Goal: Task Accomplishment & Management: Manage account settings

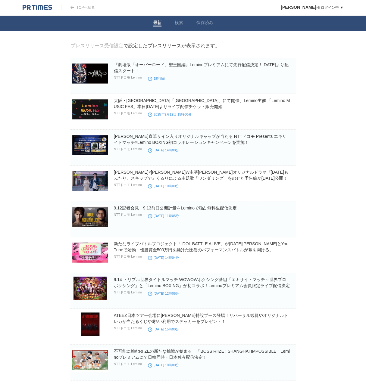
click at [39, 8] on img at bounding box center [38, 8] width 30 height 6
click at [40, 8] on img at bounding box center [38, 8] width 30 height 6
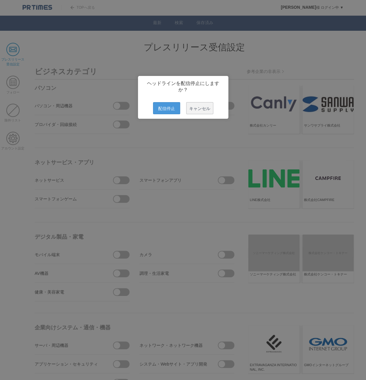
click at [173, 111] on span "配信停止" at bounding box center [166, 108] width 27 height 12
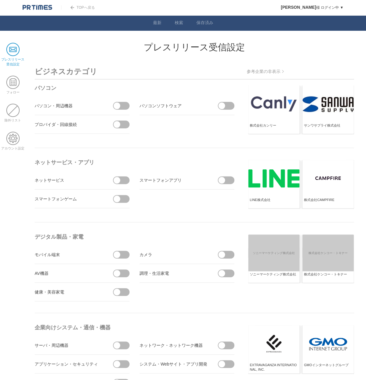
click at [224, 203] on ul "ネットサービス スマートフォンアプリ スマートフォンゲーム" at bounding box center [136, 189] width 202 height 37
click at [12, 87] on span at bounding box center [12, 82] width 13 height 13
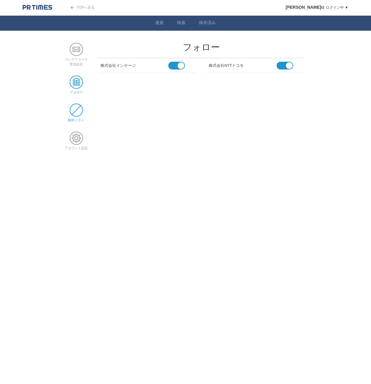
click at [71, 113] on span at bounding box center [76, 110] width 13 height 13
click at [77, 137] on span at bounding box center [76, 138] width 13 height 13
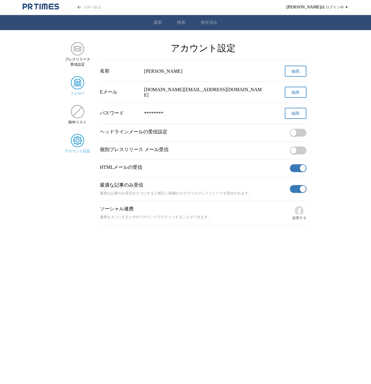
click at [77, 80] on img "サイドメニュー" at bounding box center [77, 82] width 13 height 13
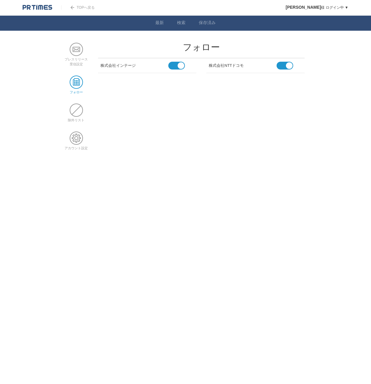
click at [77, 52] on span at bounding box center [76, 49] width 13 height 13
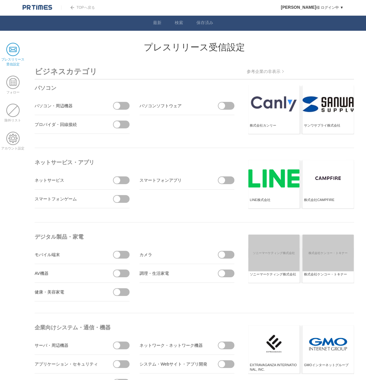
click at [127, 183] on span at bounding box center [123, 180] width 13 height 8
click at [0, 0] on input "checkbox" at bounding box center [0, 0] width 0 height 0
click at [231, 179] on span at bounding box center [228, 180] width 13 height 8
click at [0, 0] on input "checkbox" at bounding box center [0, 0] width 0 height 0
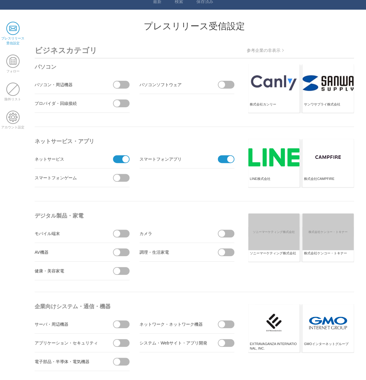
scroll to position [30, 0]
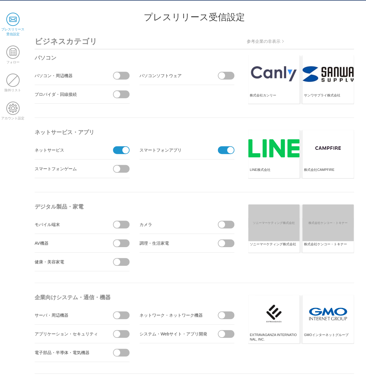
click at [118, 224] on span at bounding box center [117, 224] width 7 height 7
click at [0, 0] on input "checkbox" at bounding box center [0, 0] width 0 height 0
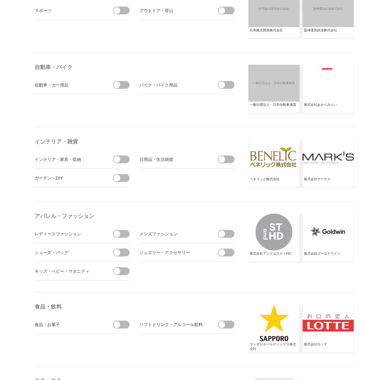
scroll to position [814, 0]
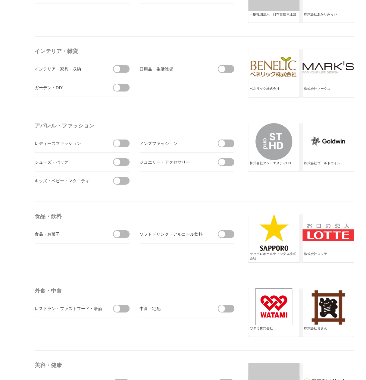
click at [122, 230] on span at bounding box center [123, 234] width 13 height 8
click at [0, 0] on input "checkbox" at bounding box center [0, 0] width 0 height 0
click at [224, 232] on span at bounding box center [221, 234] width 7 height 7
click at [0, 0] on input "checkbox" at bounding box center [0, 0] width 0 height 0
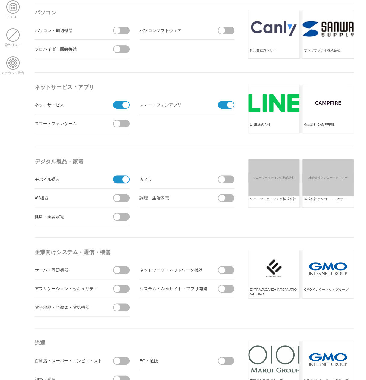
scroll to position [0, 0]
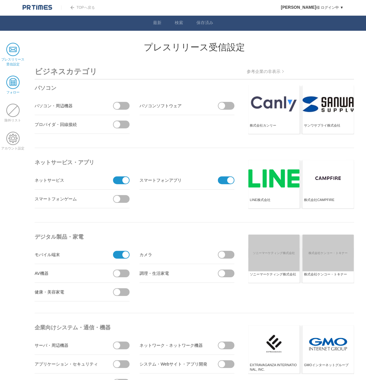
drag, startPoint x: 23, startPoint y: 87, endPoint x: 17, endPoint y: 82, distance: 7.0
click at [22, 86] on li "フォロー" at bounding box center [13, 85] width 26 height 19
click at [17, 82] on span at bounding box center [12, 82] width 13 height 13
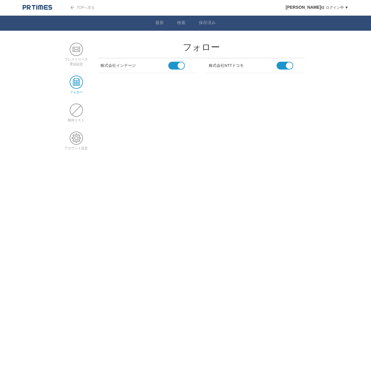
click at [215, 46] on h2 "フォロー" at bounding box center [201, 47] width 206 height 9
click at [81, 54] on span at bounding box center [76, 49] width 13 height 13
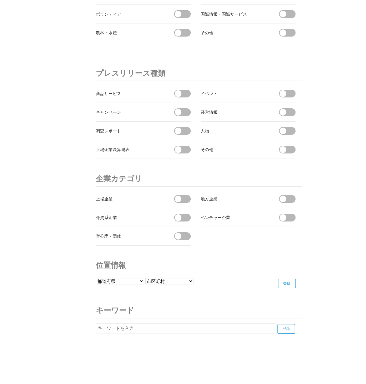
click at [184, 195] on span at bounding box center [184, 199] width 13 height 8
click at [0, 0] on input "checkbox" at bounding box center [0, 0] width 0 height 0
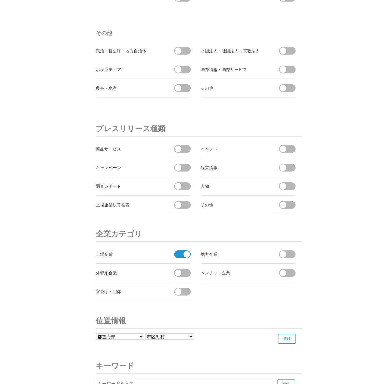
scroll to position [1866, 0]
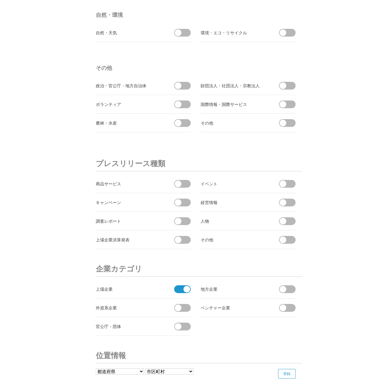
click at [180, 219] on span at bounding box center [184, 222] width 13 height 8
click at [0, 0] on input "checkbox" at bounding box center [0, 0] width 0 height 0
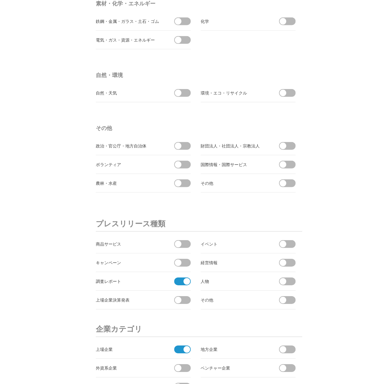
scroll to position [1715, 0]
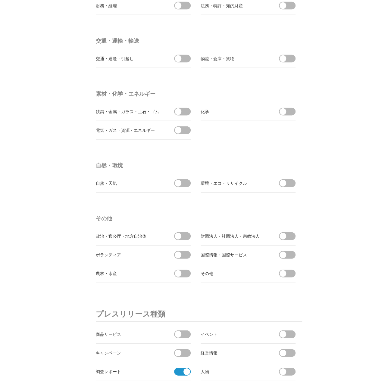
click at [179, 368] on span at bounding box center [180, 372] width 13 height 8
click at [0, 0] on input "受信しない" at bounding box center [0, 0] width 0 height 0
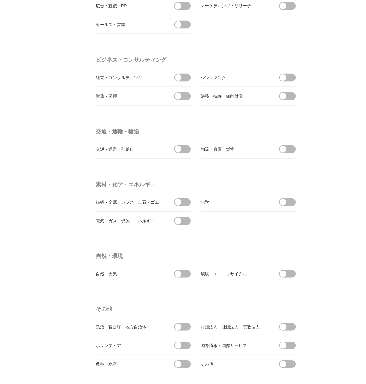
scroll to position [1504, 0]
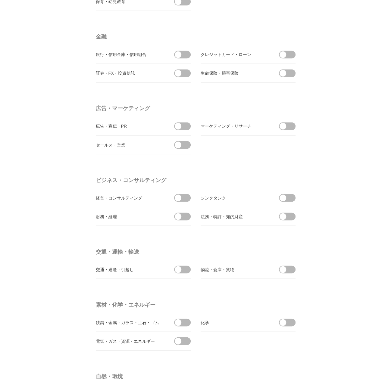
click at [187, 117] on li "広告・宣伝・PR" at bounding box center [143, 126] width 95 height 19
click at [185, 122] on span at bounding box center [184, 126] width 13 height 8
click at [0, 0] on input "checkbox" at bounding box center [0, 0] width 0 height 0
click at [184, 136] on li "セールス・営業" at bounding box center [143, 145] width 95 height 19
click at [239, 126] on li "マーケティング・リサーチ" at bounding box center [248, 126] width 95 height 19
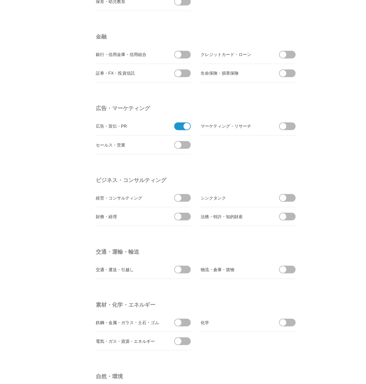
click at [282, 124] on span at bounding box center [283, 126] width 7 height 7
click at [0, 0] on input "checkbox" at bounding box center [0, 0] width 0 height 0
click at [182, 141] on span at bounding box center [184, 145] width 13 height 8
click at [0, 0] on input "checkbox" at bounding box center [0, 0] width 0 height 0
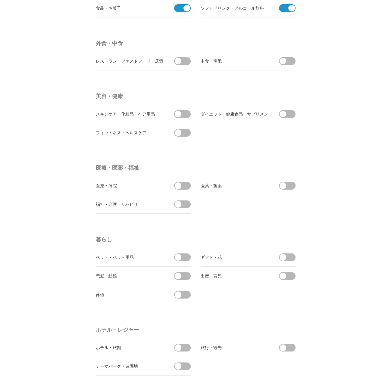
scroll to position [962, 0]
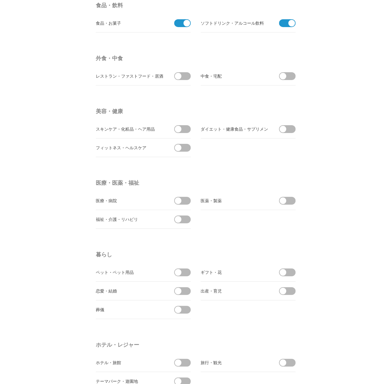
click at [187, 125] on span at bounding box center [184, 129] width 13 height 8
click at [0, 0] on input "checkbox" at bounding box center [0, 0] width 0 height 0
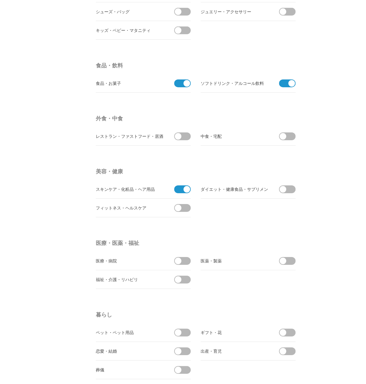
click at [189, 133] on span at bounding box center [184, 137] width 13 height 8
click at [0, 0] on input "checkbox" at bounding box center [0, 0] width 0 height 0
click at [289, 135] on span at bounding box center [289, 137] width 13 height 8
click at [0, 0] on input "checkbox" at bounding box center [0, 0] width 0 height 0
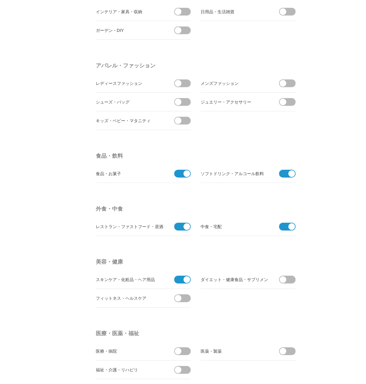
click at [188, 80] on span at bounding box center [184, 84] width 13 height 8
click at [0, 0] on input "checkbox" at bounding box center [0, 0] width 0 height 0
click at [292, 100] on span at bounding box center [289, 102] width 13 height 8
click at [0, 0] on input "checkbox" at bounding box center [0, 0] width 0 height 0
click at [181, 117] on span at bounding box center [184, 121] width 13 height 8
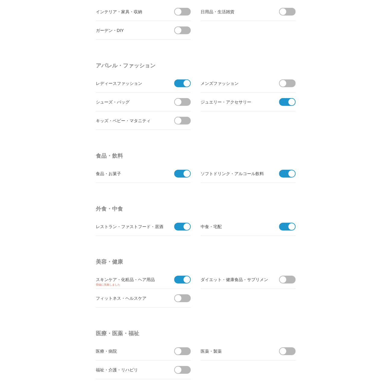
click at [0, 0] on input "checkbox" at bounding box center [0, 0] width 0 height 0
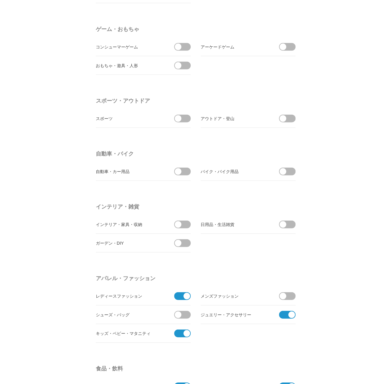
scroll to position [540, 0]
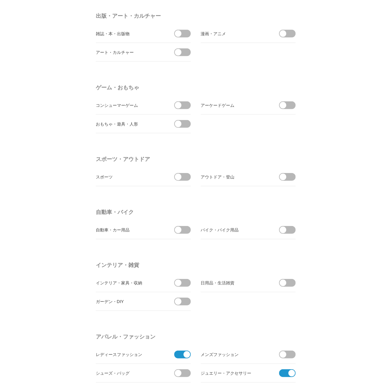
click at [186, 174] on span at bounding box center [184, 177] width 13 height 8
click at [0, 0] on input "checkbox" at bounding box center [0, 0] width 0 height 0
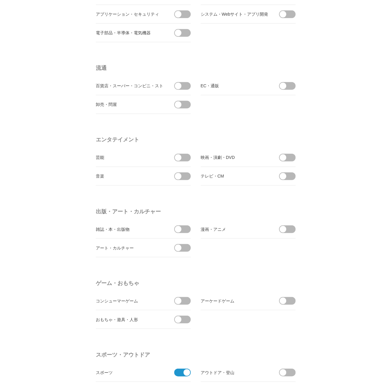
scroll to position [329, 0]
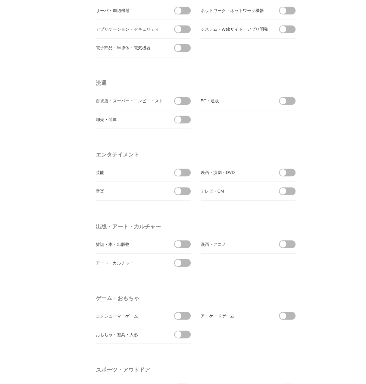
click at [182, 172] on span at bounding box center [184, 173] width 13 height 8
click at [0, 0] on input "checkbox" at bounding box center [0, 0] width 0 height 0
click at [181, 188] on span at bounding box center [184, 191] width 13 height 8
click at [0, 0] on input "checkbox" at bounding box center [0, 0] width 0 height 0
click at [293, 171] on span at bounding box center [289, 173] width 13 height 8
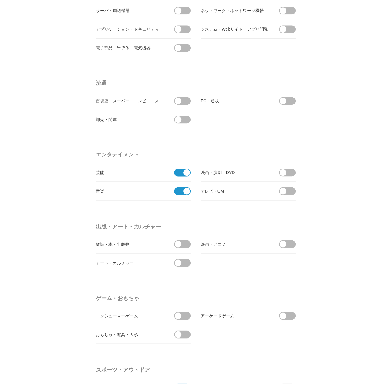
click at [0, 0] on input "checkbox" at bounding box center [0, 0] width 0 height 0
click at [293, 187] on span at bounding box center [289, 191] width 13 height 8
click at [0, 0] on input "checkbox" at bounding box center [0, 0] width 0 height 0
click at [284, 99] on span at bounding box center [283, 101] width 7 height 7
click at [0, 0] on input "checkbox" at bounding box center [0, 0] width 0 height 0
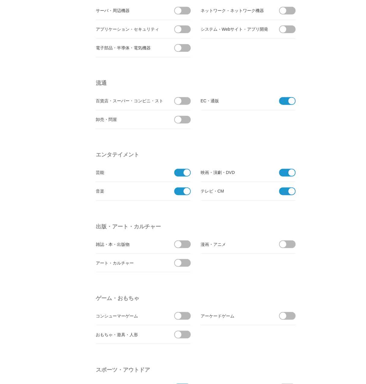
click at [185, 101] on span at bounding box center [184, 101] width 13 height 8
click at [0, 0] on input "checkbox" at bounding box center [0, 0] width 0 height 0
click at [185, 120] on span at bounding box center [184, 120] width 13 height 8
click at [0, 0] on input "checkbox" at bounding box center [0, 0] width 0 height 0
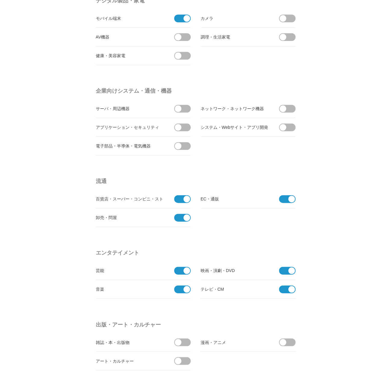
scroll to position [209, 0]
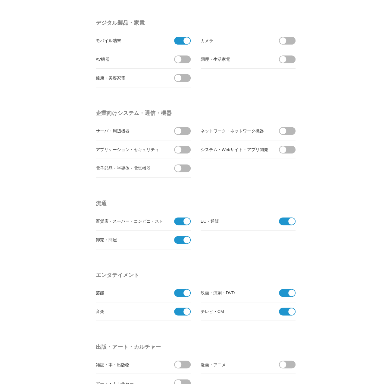
click at [187, 80] on span at bounding box center [184, 78] width 13 height 8
click at [0, 0] on input "checkbox" at bounding box center [0, 0] width 0 height 0
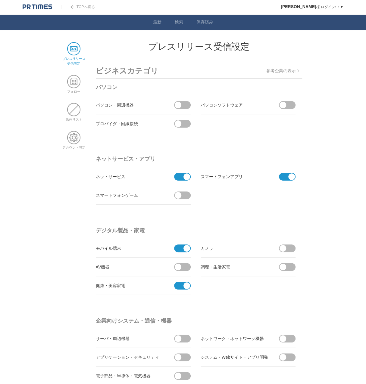
scroll to position [0, 0]
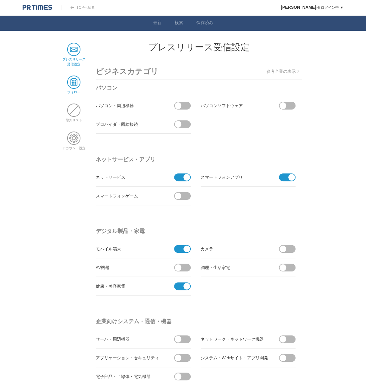
click at [74, 83] on span at bounding box center [73, 82] width 13 height 13
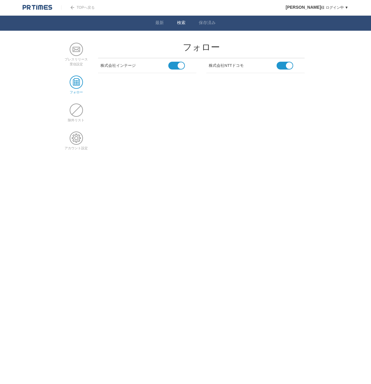
click at [182, 25] on link "検索" at bounding box center [181, 23] width 8 height 6
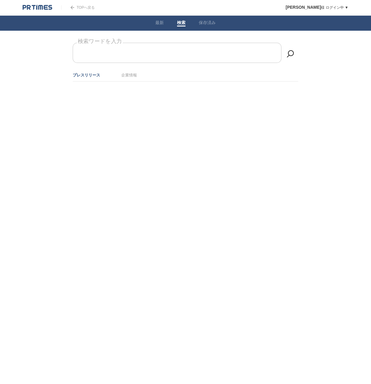
click at [185, 56] on input "検索ワードを入力" at bounding box center [177, 53] width 209 height 20
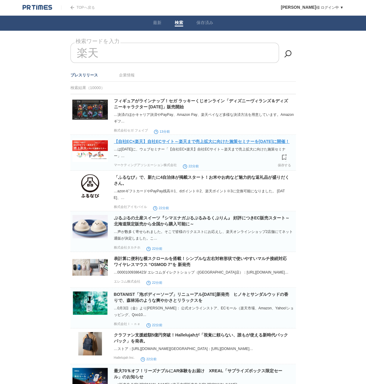
click at [144, 141] on link "【自社EC×楽天】自社ECサイト～楽天まで売上拡大に向けた施策セミナーを[DATE]に開催！" at bounding box center [202, 141] width 176 height 5
click at [130, 76] on link "企業情報" at bounding box center [127, 75] width 16 height 5
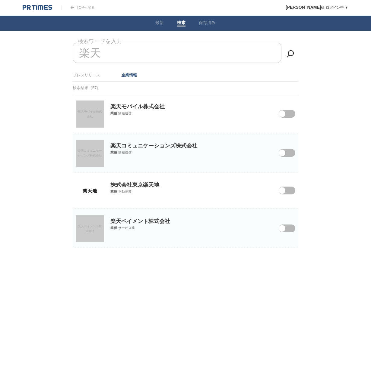
click at [289, 231] on span at bounding box center [282, 233] width 25 height 16
click at [0, 0] on input "checkbox" at bounding box center [0, 0] width 0 height 0
click at [284, 153] on span at bounding box center [281, 153] width 7 height 7
click at [0, 0] on input "checkbox" at bounding box center [0, 0] width 0 height 0
click at [284, 120] on section "楽天モバイル株式会社 楽天モバイル株式会社 業種 情報通信" at bounding box center [185, 113] width 225 height 39
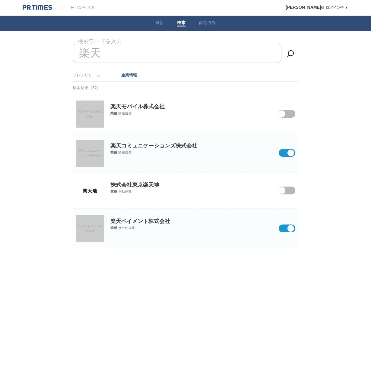
click at [285, 115] on span at bounding box center [282, 118] width 25 height 16
click at [0, 0] on input "checkbox" at bounding box center [0, 0] width 0 height 0
click at [172, 61] on input "楽天" at bounding box center [177, 53] width 209 height 20
drag, startPoint x: 119, startPoint y: 57, endPoint x: 82, endPoint y: 55, distance: 36.8
click at [82, 55] on input "楽天" at bounding box center [177, 53] width 209 height 20
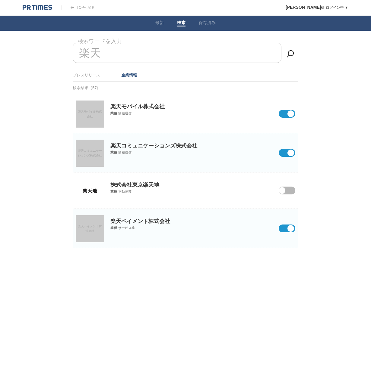
type input "楽"
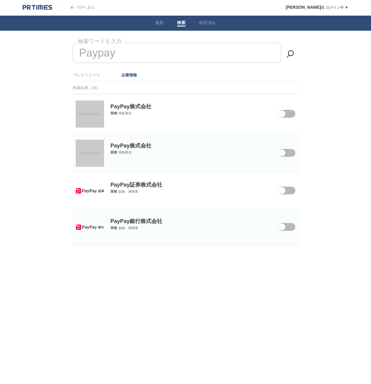
click at [284, 111] on span at bounding box center [281, 114] width 7 height 7
click at [0, 0] on input "checkbox" at bounding box center [0, 0] width 0 height 0
click at [285, 155] on div "PayPay株式会社 業種 情報通信" at bounding box center [185, 143] width 225 height 21
click at [290, 228] on span at bounding box center [282, 231] width 25 height 16
click at [0, 0] on input "checkbox" at bounding box center [0, 0] width 0 height 0
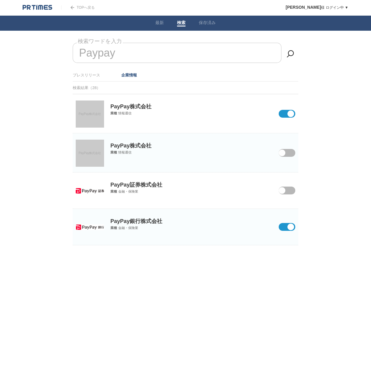
click at [290, 190] on span at bounding box center [282, 195] width 25 height 16
click at [0, 0] on input "checkbox" at bounding box center [0, 0] width 0 height 0
click at [289, 155] on div "PayPay株式会社 業種 情報通信" at bounding box center [185, 143] width 225 height 21
click at [289, 153] on span at bounding box center [282, 157] width 25 height 16
click at [0, 0] on input "checkbox" at bounding box center [0, 0] width 0 height 0
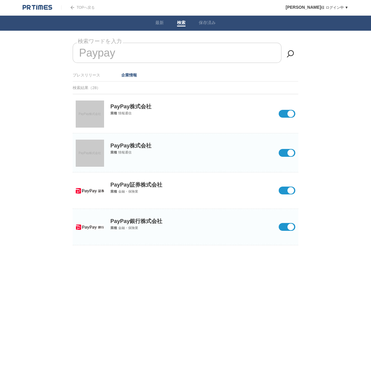
click at [287, 187] on span at bounding box center [283, 191] width 11 height 8
click at [0, 0] on input "checkbox" at bounding box center [0, 0] width 0 height 0
drag, startPoint x: 171, startPoint y: 55, endPoint x: 56, endPoint y: 46, distance: 115.2
click at [56, 46] on body "TOPへ戻る [PERSON_NAME] ログイン中 ▼ プレスリリース受信設定 フォロー 除外リスト アカウント設定 閲覧履歴 退会手続き PR TIMES…" at bounding box center [185, 138] width 371 height 276
click at [290, 192] on span at bounding box center [282, 195] width 25 height 16
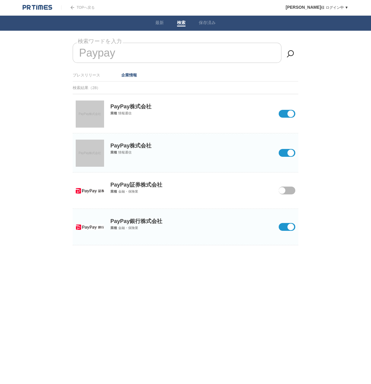
click at [0, 0] on input "checkbox" at bounding box center [0, 0] width 0 height 0
click at [189, 55] on input "Paypay" at bounding box center [177, 53] width 209 height 20
type input "P"
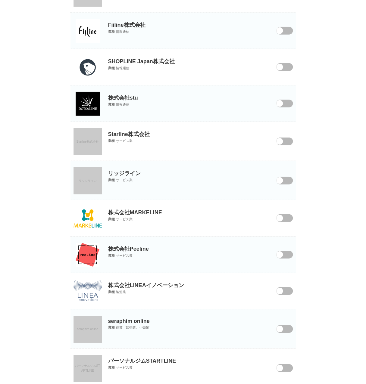
scroll to position [798, 0]
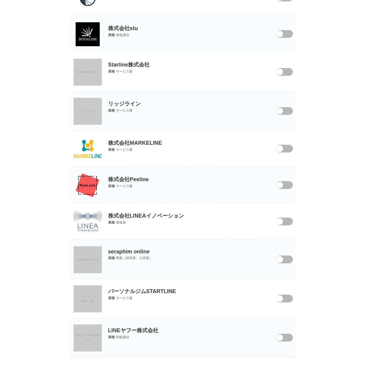
click at [281, 339] on div "LINEヤフー株式会社 業種 情報通信" at bounding box center [183, 328] width 225 height 21
click at [282, 338] on span at bounding box center [280, 342] width 25 height 16
click at [0, 0] on input "checkbox" at bounding box center [0, 0] width 0 height 0
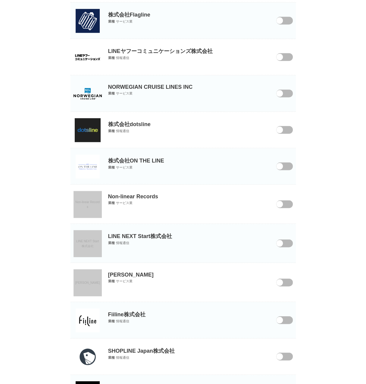
scroll to position [0, 0]
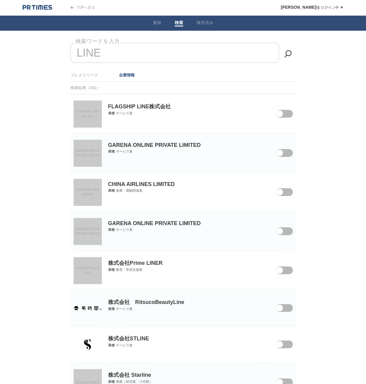
drag, startPoint x: 108, startPoint y: 52, endPoint x: 69, endPoint y: 49, distance: 39.0
type input "L"
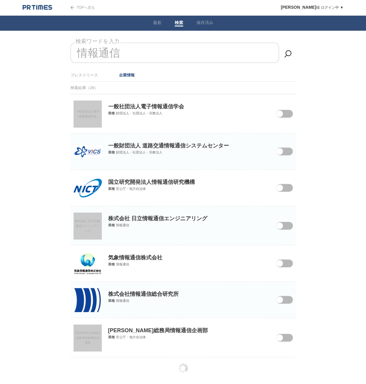
scroll to position [2, 0]
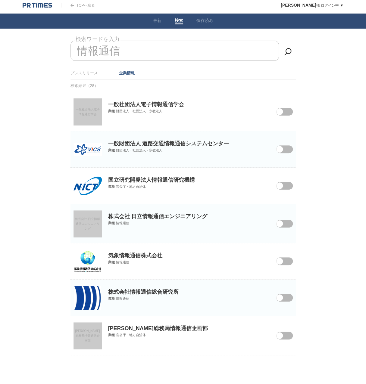
click at [153, 53] on input "情報通信" at bounding box center [175, 51] width 209 height 20
click at [149, 53] on input "情報通信" at bounding box center [175, 51] width 209 height 20
type input "情"
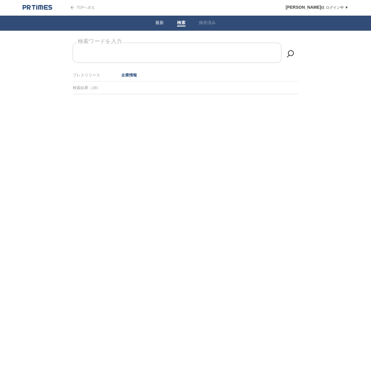
click at [160, 22] on link "最新" at bounding box center [159, 23] width 8 height 6
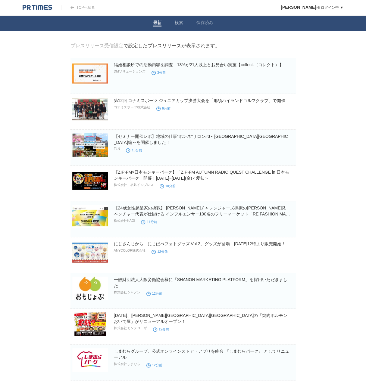
click at [175, 24] on link "検索" at bounding box center [179, 23] width 8 height 6
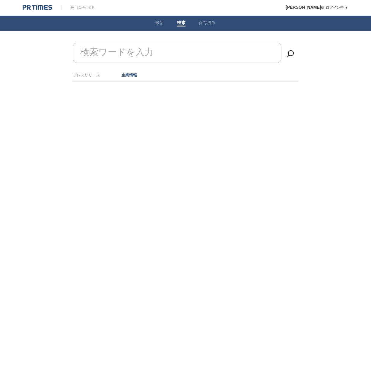
click at [149, 43] on form "検索ワードを入力" at bounding box center [185, 43] width 225 height 0
click at [100, 73] on ul "プレスリリース 企業情報" at bounding box center [185, 75] width 225 height 13
click at [96, 75] on link "プレスリリース" at bounding box center [86, 75] width 27 height 5
click at [131, 43] on form "検索ワードを入力" at bounding box center [185, 43] width 225 height 0
type input "マーケティング"
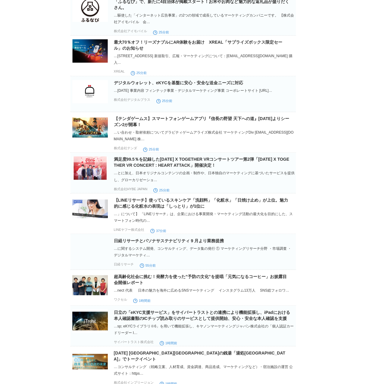
scroll to position [392, 0]
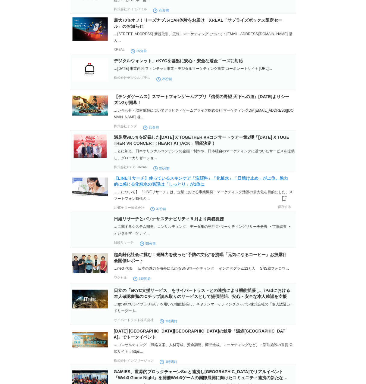
click at [175, 187] on link "【LINEリサーチ】使っているスキンケア「洗顔料」「化粧水」「日焼け止め」が上位。魅力的に感じる化粧水の表現は「しっとり」が1位に" at bounding box center [201, 181] width 174 height 11
